Goal: Information Seeking & Learning: Learn about a topic

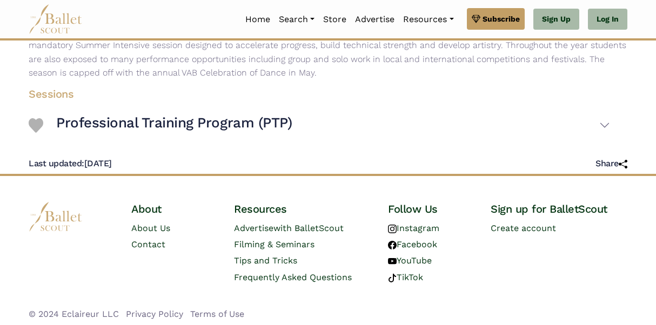
scroll to position [370, 0]
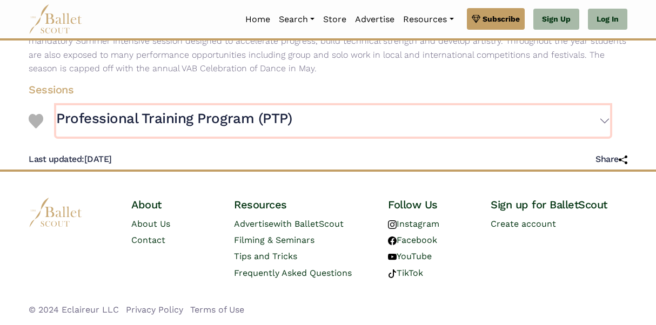
click at [236, 119] on h3 "Professional Training Program (PTP)" at bounding box center [174, 119] width 236 height 18
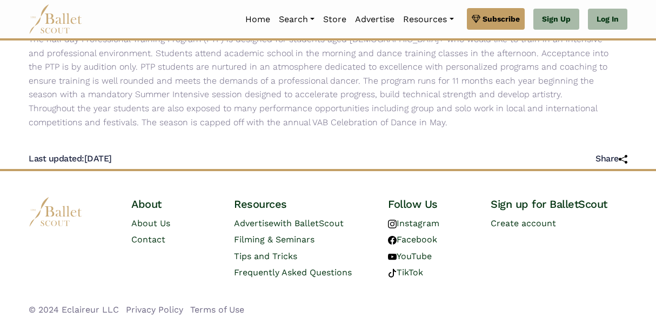
scroll to position [0, 0]
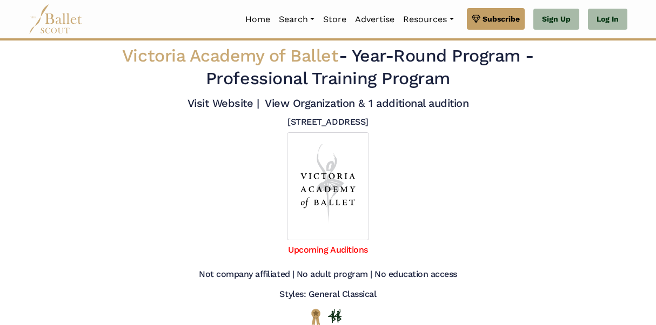
click at [264, 65] on span "Victoria Academy of Ballet" at bounding box center [230, 55] width 217 height 21
click at [323, 251] on link "Upcoming Auditions" at bounding box center [327, 250] width 79 height 10
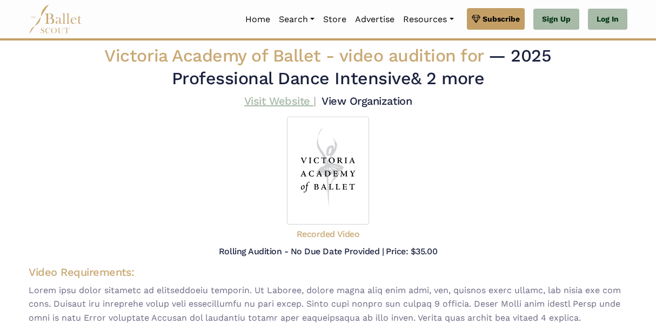
click at [277, 104] on link "Visit Website |" at bounding box center [280, 101] width 72 height 13
